Goal: Task Accomplishment & Management: Manage account settings

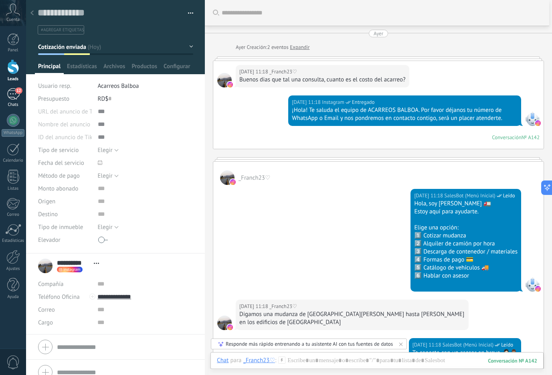
click at [15, 92] on div "12" at bounding box center [13, 94] width 13 height 12
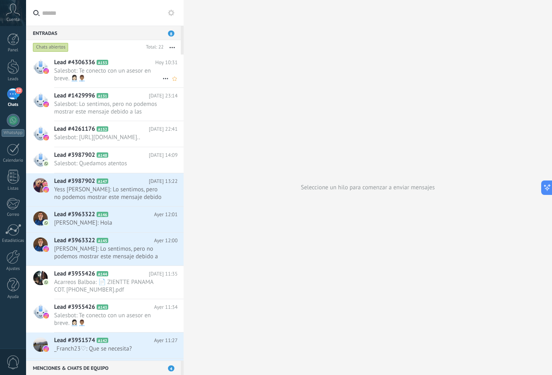
click at [127, 69] on span "Salesbot: Te conecto con un asesor en breve. 👩🏻‍💼👨🏽‍💼" at bounding box center [108, 74] width 108 height 15
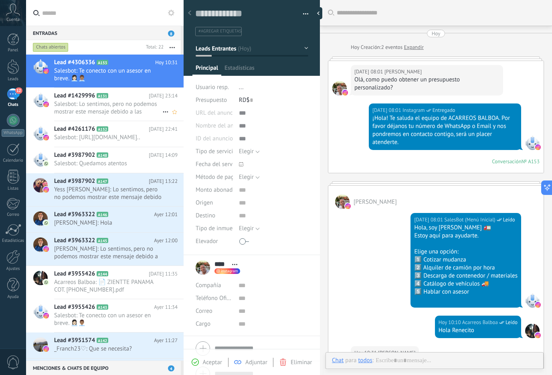
scroll to position [216, 0]
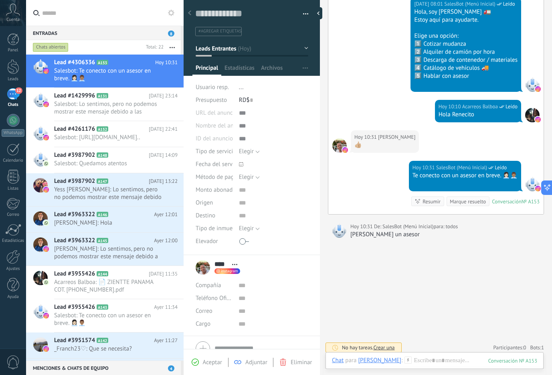
click at [460, 201] on div "Marque resuelto" at bounding box center [468, 202] width 36 height 8
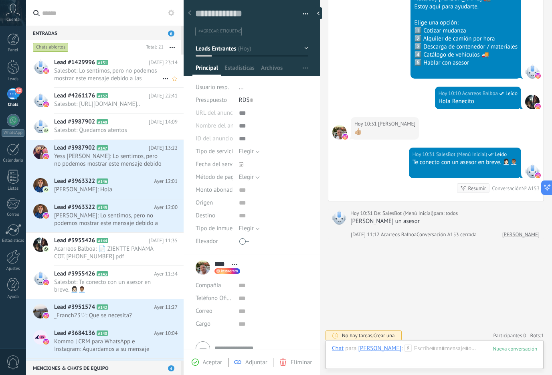
click at [101, 67] on div "Lead #1429996 A131 [DATE] 23:14 Salesbot: Lo sentimos, pero no podemos mostrar …" at bounding box center [119, 71] width 130 height 33
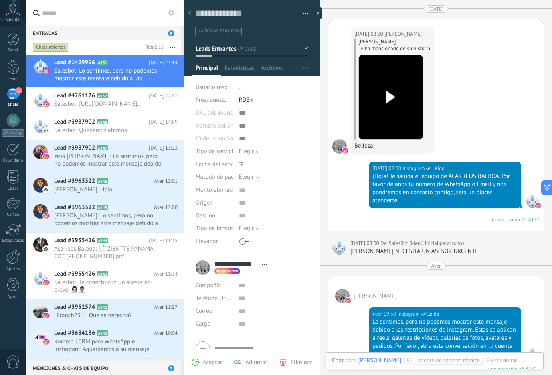
scroll to position [3650, 0]
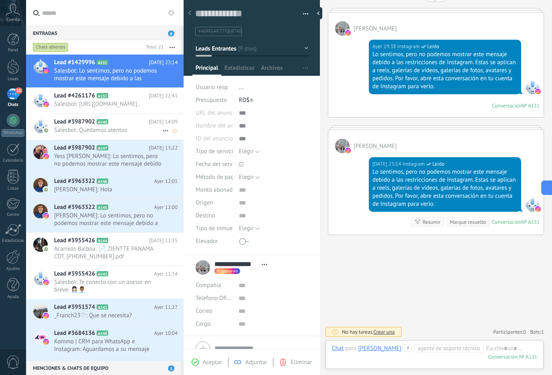
click at [117, 134] on span "Salesbot: Quedamos atentos" at bounding box center [108, 130] width 108 height 8
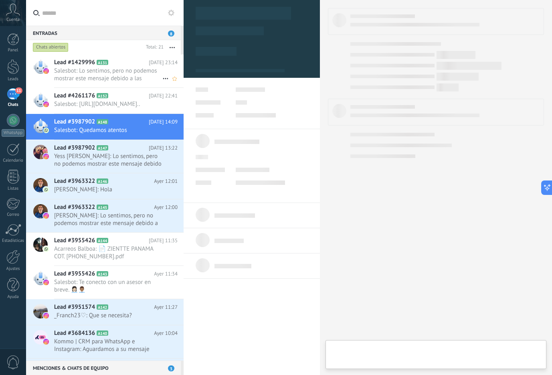
click at [113, 77] on span "Salesbot: Lo sentimos, pero no podemos mostrar este mensaje debido a las restri…" at bounding box center [108, 74] width 108 height 15
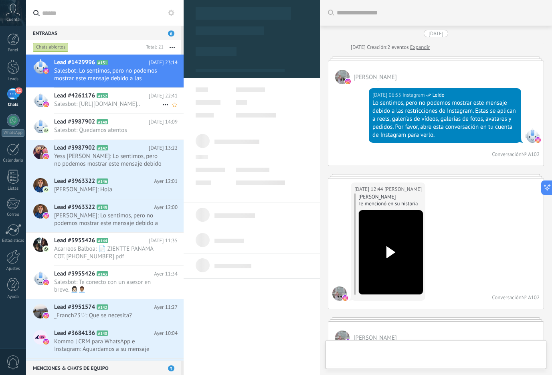
click at [117, 102] on span "Salesbot: [URL][DOMAIN_NAME].." at bounding box center [108, 104] width 108 height 8
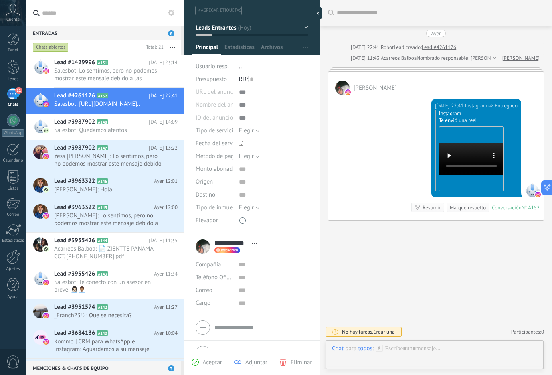
scroll to position [38, 0]
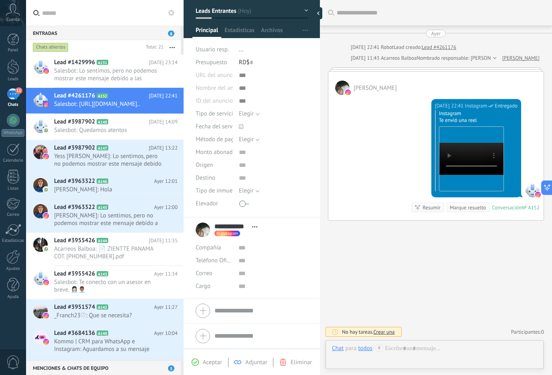
click at [463, 208] on div "Marque resuelto" at bounding box center [468, 208] width 36 height 8
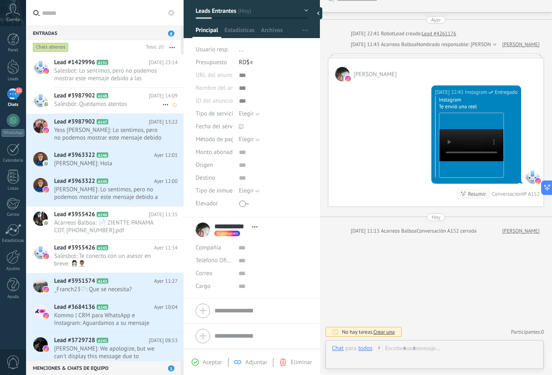
click at [100, 104] on span "Salesbot: Quedamos atentos" at bounding box center [108, 104] width 108 height 8
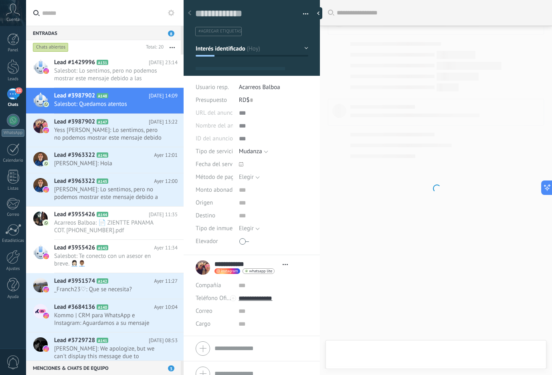
type textarea "**********"
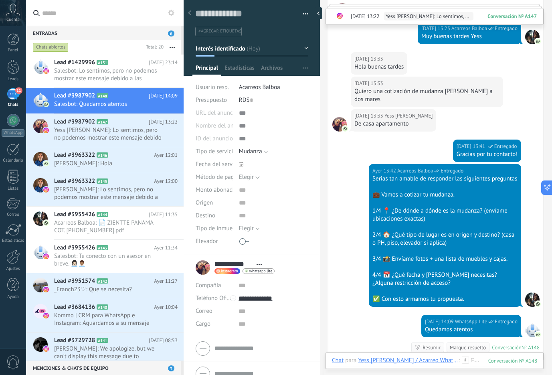
scroll to position [1069, 0]
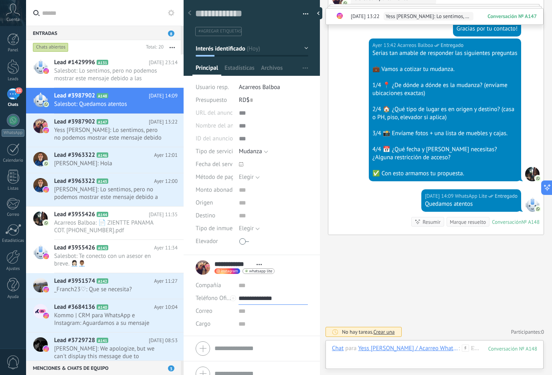
click at [262, 299] on input "**********" at bounding box center [273, 298] width 69 height 13
type input "**********"
click at [269, 324] on div "Acarreo Whatsapp (WhatsApp)" at bounding box center [273, 326] width 69 height 14
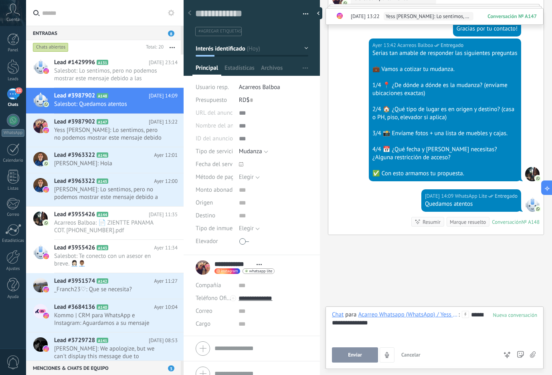
click at [340, 357] on button "Enviar" at bounding box center [355, 354] width 46 height 15
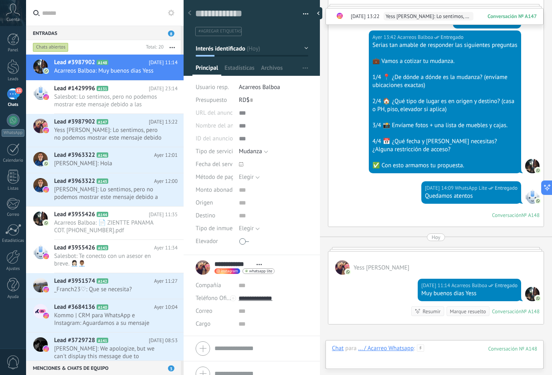
click at [453, 348] on div at bounding box center [434, 357] width 205 height 24
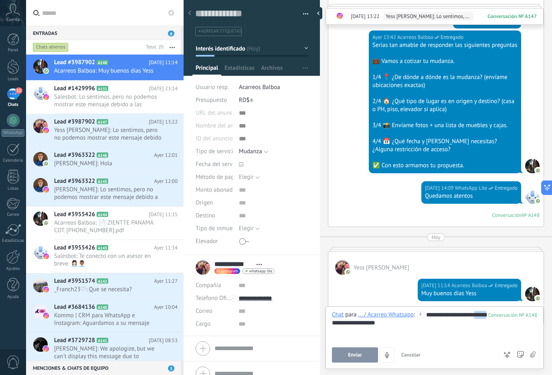
drag, startPoint x: 338, startPoint y: 321, endPoint x: 353, endPoint y: 342, distance: 26.2
click at [353, 342] on div "**********" at bounding box center [434, 337] width 205 height 52
click at [358, 358] on span "Enviar" at bounding box center [355, 355] width 14 height 6
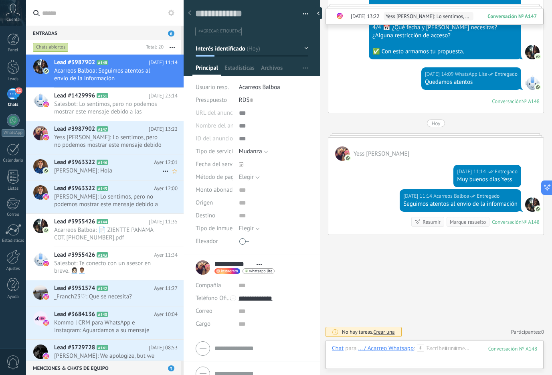
click at [120, 168] on span "[PERSON_NAME]: Hola" at bounding box center [108, 171] width 108 height 8
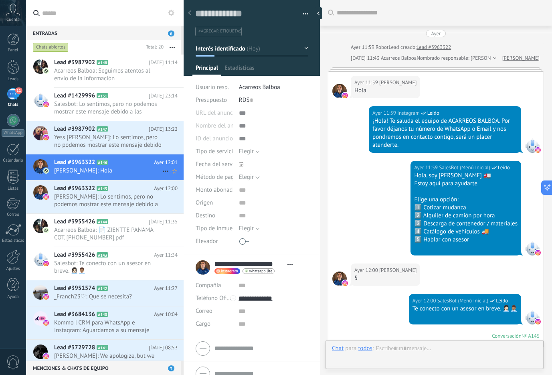
scroll to position [487, 0]
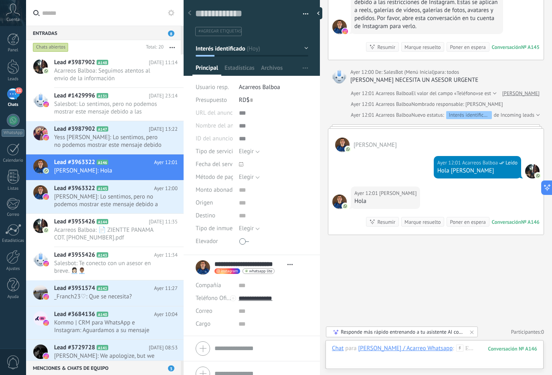
click at [420, 222] on div "Marque resuelto" at bounding box center [423, 222] width 36 height 8
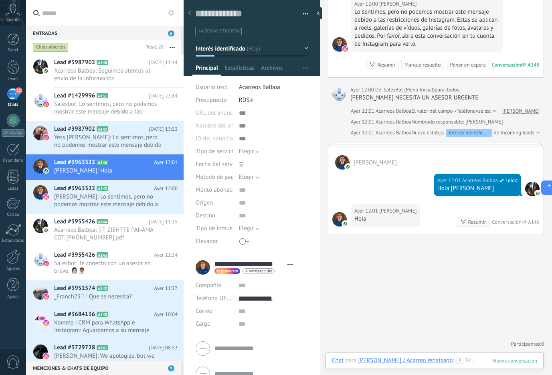
scroll to position [497, 0]
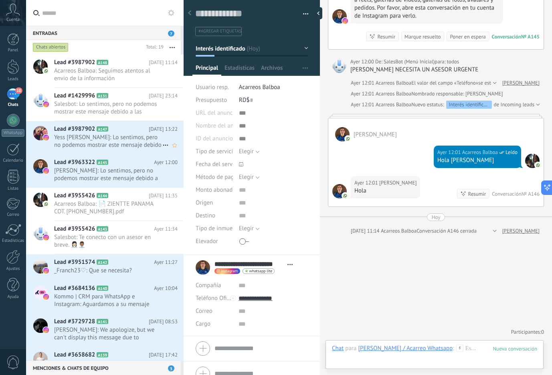
click at [100, 147] on span "Yess [PERSON_NAME]: Lo sentimos, pero no podemos mostrar este mensaje debido a …" at bounding box center [108, 141] width 108 height 15
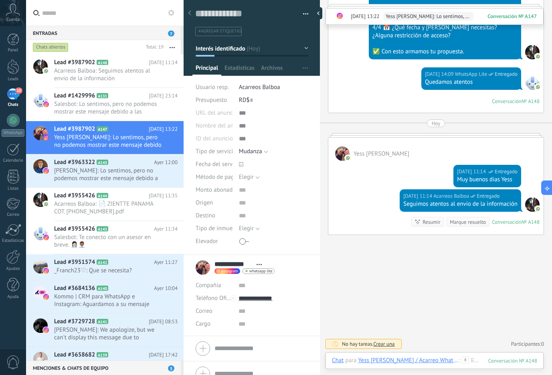
scroll to position [1191, 0]
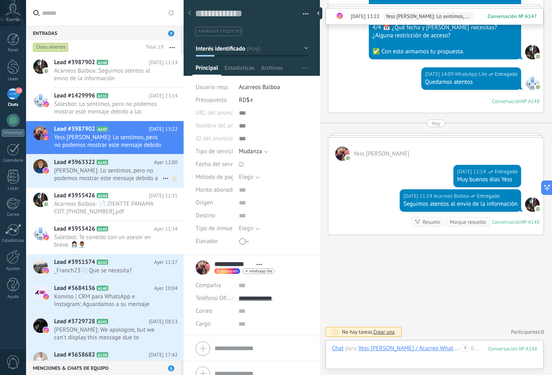
click at [83, 179] on span "[PERSON_NAME]: Lo sentimos, pero no podemos mostrar este mensaje debido a las r…" at bounding box center [108, 174] width 108 height 15
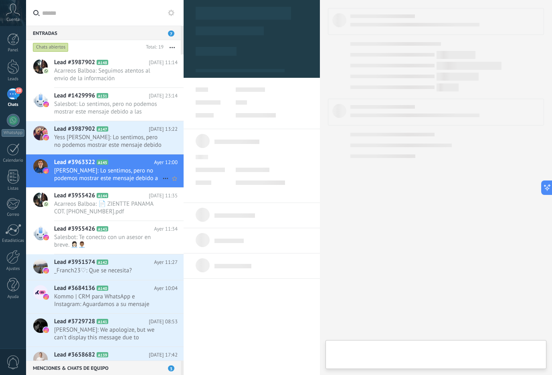
type textarea "**********"
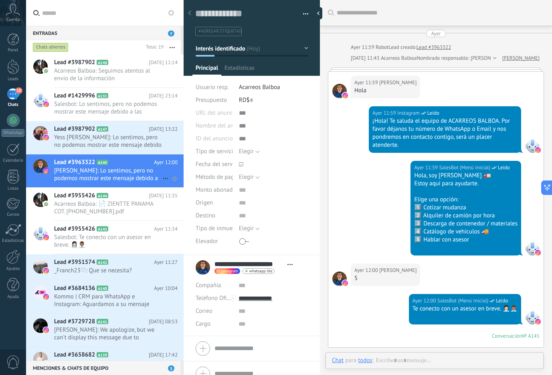
scroll to position [319, 0]
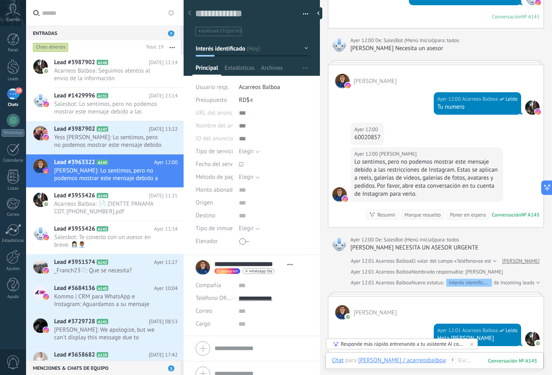
click at [422, 216] on div "Marque resuelto" at bounding box center [423, 215] width 36 height 8
